Goal: Ask a question

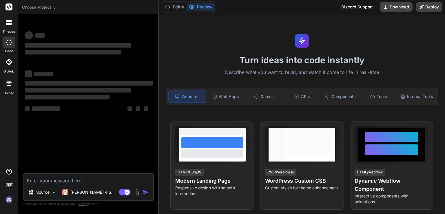
type textarea "x"
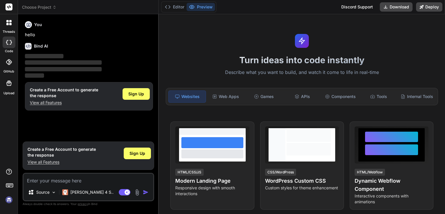
click at [55, 183] on textarea at bounding box center [88, 179] width 130 height 10
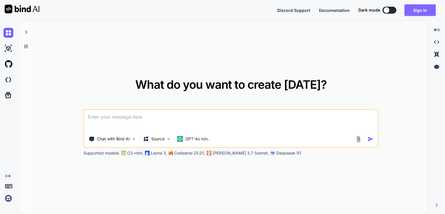
click at [419, 10] on button "Sign in" at bounding box center [420, 10] width 31 height 12
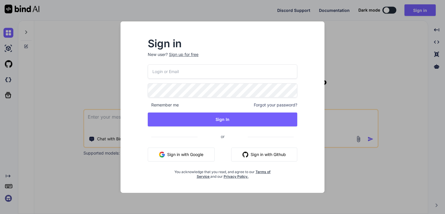
click at [197, 70] on input "email" at bounding box center [223, 71] width 150 height 14
type input "bind@yopmail.com"
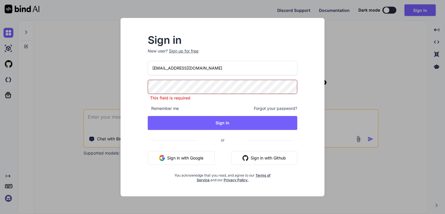
drag, startPoint x: 194, startPoint y: 72, endPoint x: 82, endPoint y: 71, distance: 111.9
click at [82, 71] on div "Sign in New user? Sign up for free bind@yopmail.com This field is required Reme…" at bounding box center [222, 107] width 445 height 214
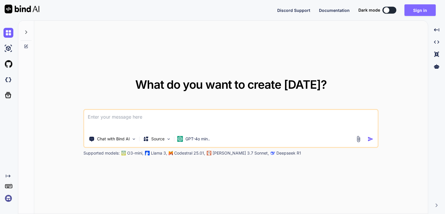
click at [419, 14] on button "Sign in" at bounding box center [420, 10] width 31 height 12
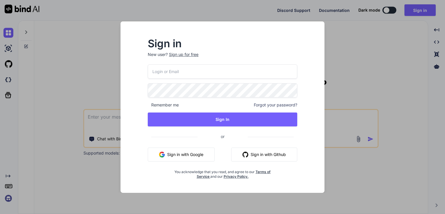
click at [179, 74] on input "email" at bounding box center [223, 71] width 150 height 14
paste input "Msg 206, Level 16, State 2, Procedure spGetPAApprovalList, Line 186 [Batch Star…"
type input "Msg 206, Level 16, State 2, Procedure spGetPAApprovalList, Line 186 [Batch Star…"
type input "bind@yopmail.com"
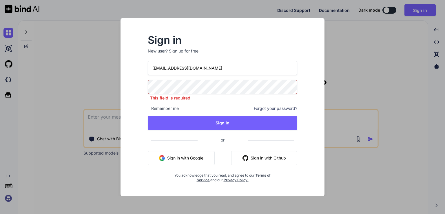
drag, startPoint x: 197, startPoint y: 72, endPoint x: 135, endPoint y: 68, distance: 62.1
click at [135, 68] on div "Sign in New user? Sign up for free bind@yopmail.com This field is required Reme…" at bounding box center [222, 112] width 195 height 168
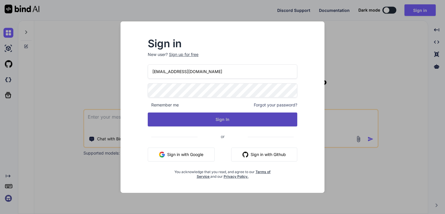
click at [188, 119] on button "Sign In" at bounding box center [223, 119] width 150 height 14
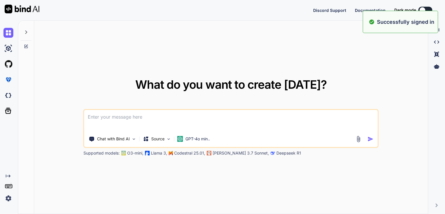
type textarea "x"
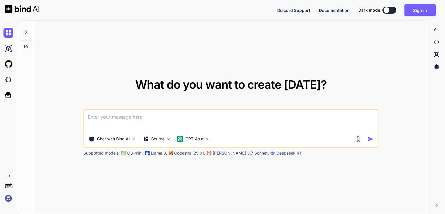
click at [117, 120] on textarea at bounding box center [231, 120] width 294 height 21
click at [413, 12] on button "Sign in" at bounding box center [420, 10] width 31 height 12
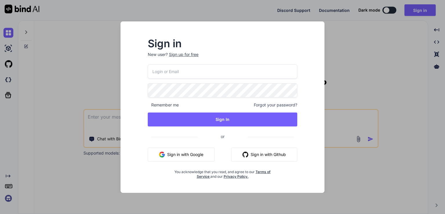
click at [181, 70] on input "email" at bounding box center [223, 71] width 150 height 14
paste input "bind@yopmail.com"
type input "bind@yopmail.com"
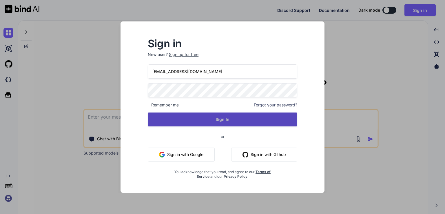
click at [209, 122] on button "Sign In" at bounding box center [223, 119] width 150 height 14
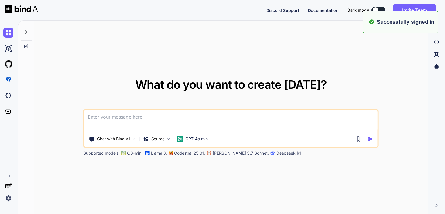
type textarea "x"
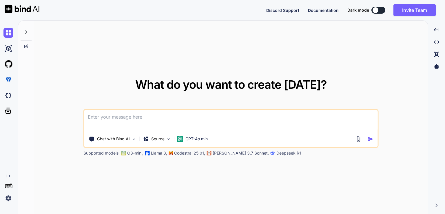
click at [122, 115] on textarea at bounding box center [231, 120] width 294 height 21
paste textarea "PRINT CAST(SQL_VARIANT_PROPERTY(@querry, 'MaxLength') AS NVARCHAR(50));"
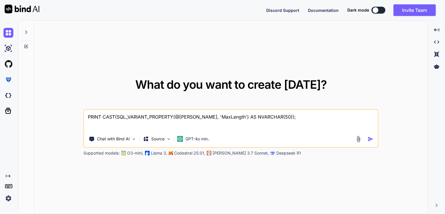
click at [88, 115] on textarea "PRINT CAST(SQL_VARIANT_PROPERTY(@querry, 'MaxLength') AS NVARCHAR(50));" at bounding box center [231, 120] width 294 height 21
click at [330, 117] on textarea "this is my query and "PRINT CAST(SQL_VARIANT_PROPERTY(@querry, 'MaxLength') AS …" at bounding box center [231, 120] width 294 height 21
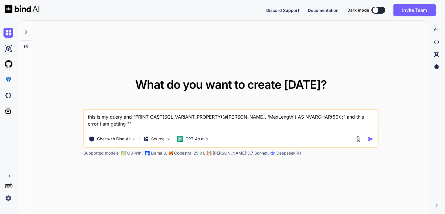
paste textarea "Msg 206, Level 16, State 2, Procedure spGetPAApprovalList, Line 186 [Batch Star…"
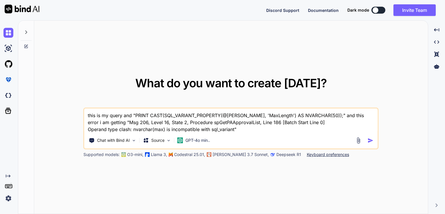
click at [238, 129] on textarea "this is my query and "PRINT CAST(SQL_VARIANT_PROPERTY(@querry, 'MaxLength') AS …" at bounding box center [231, 120] width 294 height 24
type textarea "this is my query and "PRINT CAST(SQL_VARIANT_PROPERTY(@querry, 'MaxLength') AS …"
click at [199, 139] on p "GPT-4o min.." at bounding box center [198, 140] width 25 height 6
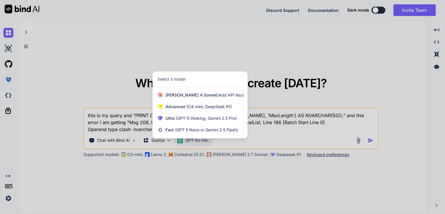
click at [286, 136] on div at bounding box center [222, 107] width 445 height 214
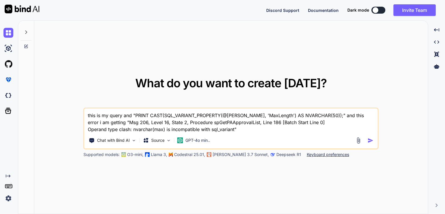
click at [369, 140] on img "button" at bounding box center [371, 140] width 6 height 6
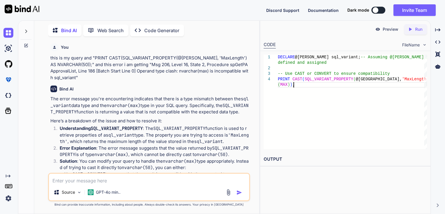
click at [296, 86] on div "DECLARE @querry sql_variant; -- Assuming @querry is already defined and assigne…" at bounding box center [352, 101] width 149 height 95
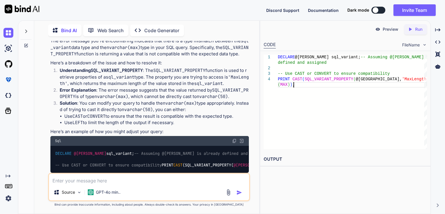
scroll to position [87, 0]
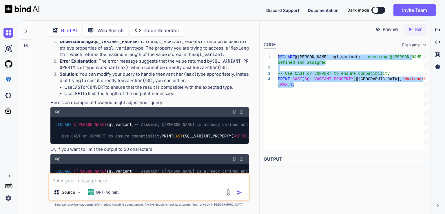
drag, startPoint x: 299, startPoint y: 86, endPoint x: 260, endPoint y: 54, distance: 50.3
click at [278, 54] on div "DECLARE @querry sql_variant; -- Assuming @querry is already defined and assigne…" at bounding box center [352, 101] width 149 height 95
type textarea "DECLARE @querry sql_variant; -- Assuming @querry is already defined and assigne…"
